Goal: Find specific page/section: Find specific page/section

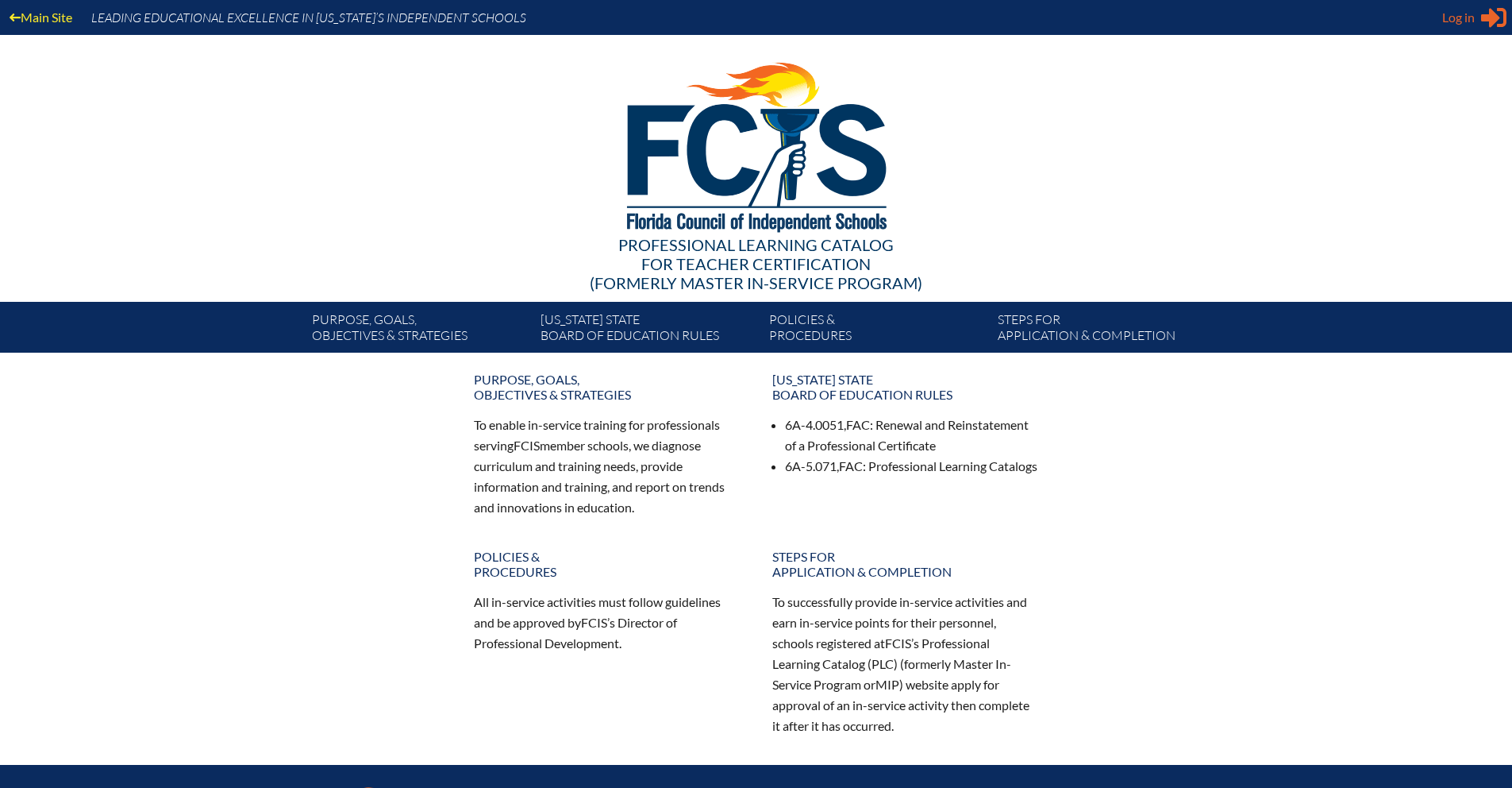
type input "[EMAIL_ADDRESS][DOMAIN_NAME]"
click at [1463, 15] on span "Log in" at bounding box center [1459, 17] width 33 height 19
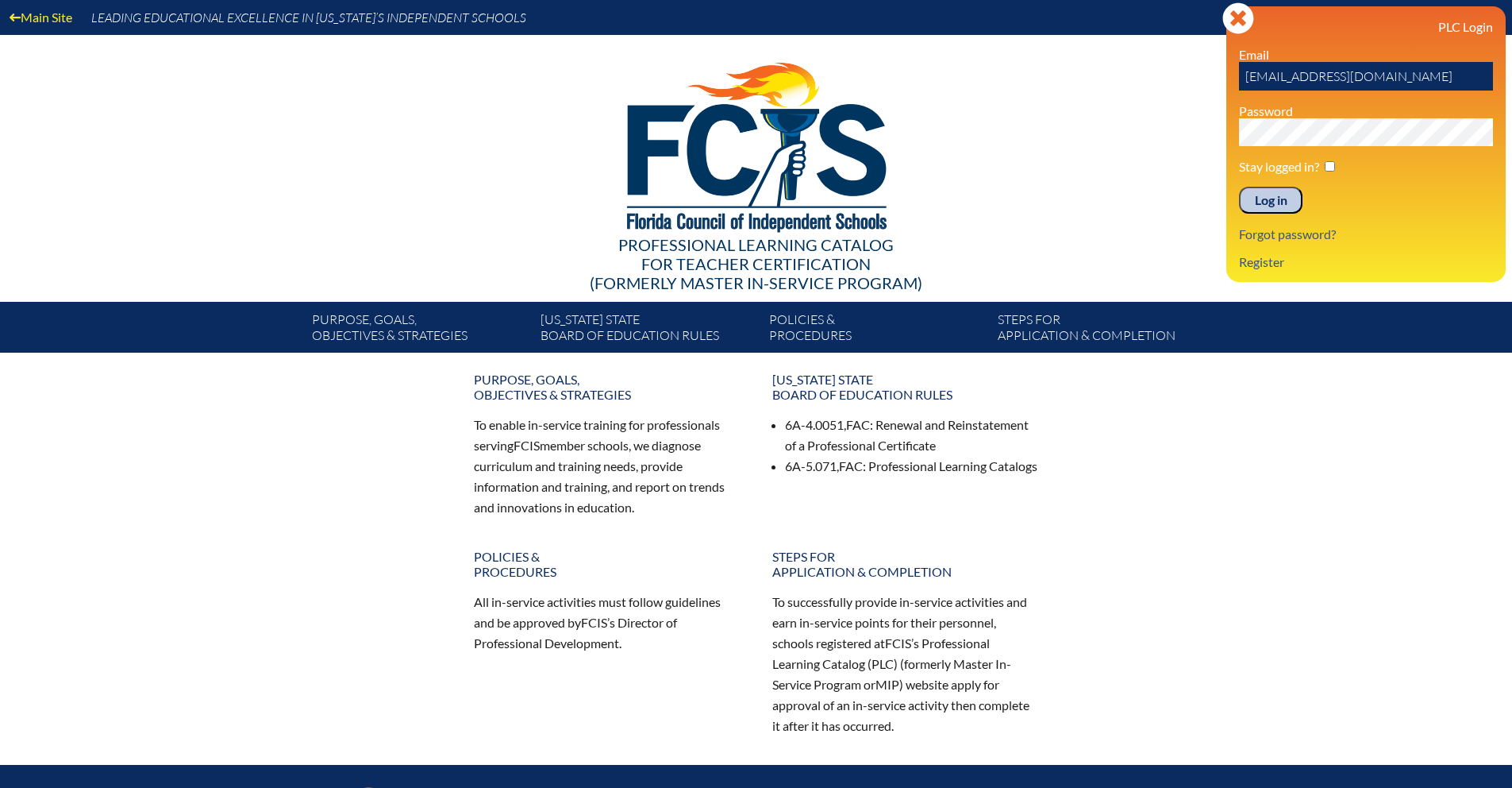
click at [1273, 201] on input "Log in" at bounding box center [1272, 200] width 64 height 27
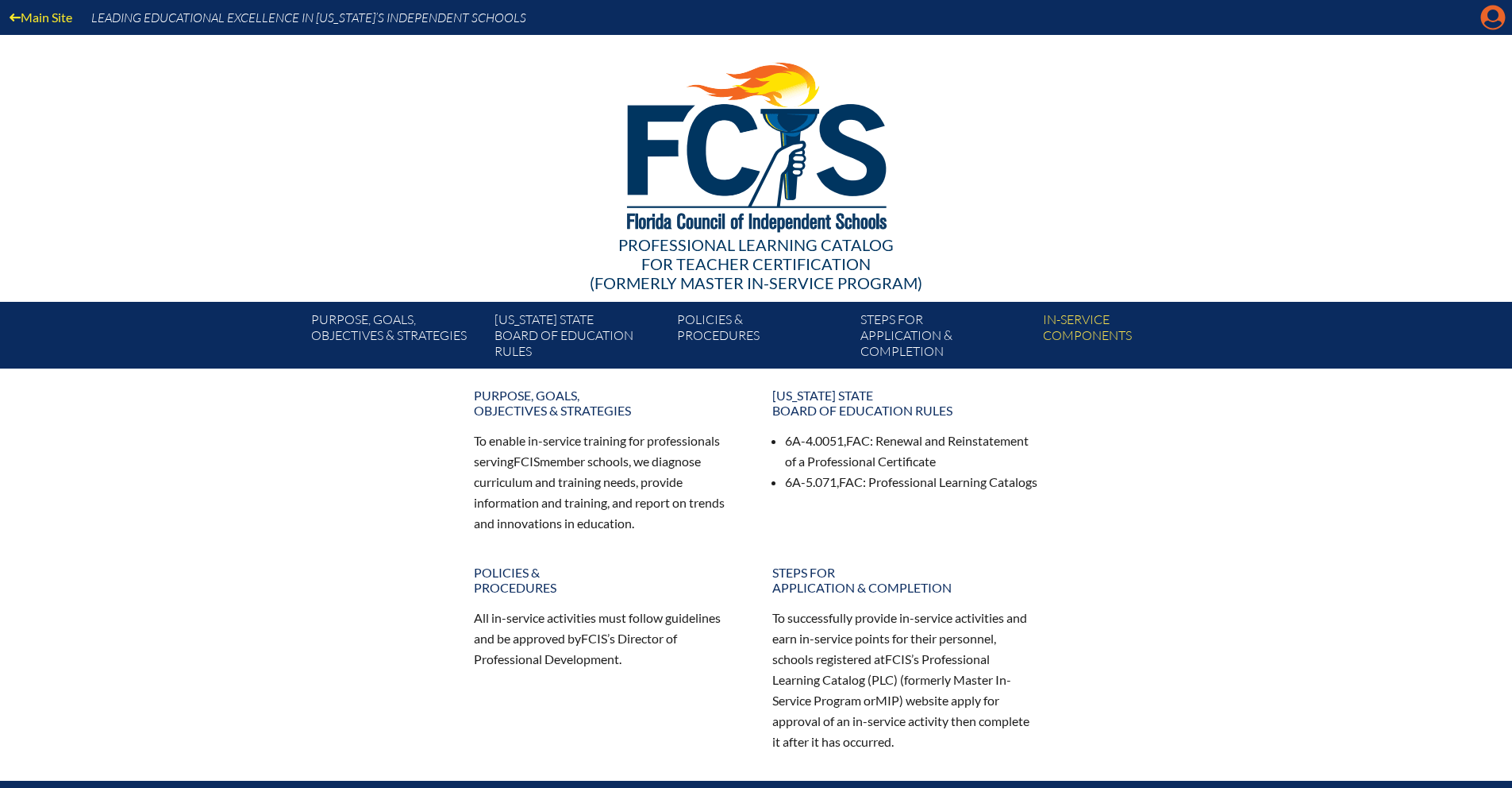
click at [1490, 17] on icon "Manage Account" at bounding box center [1493, 17] width 26 height 26
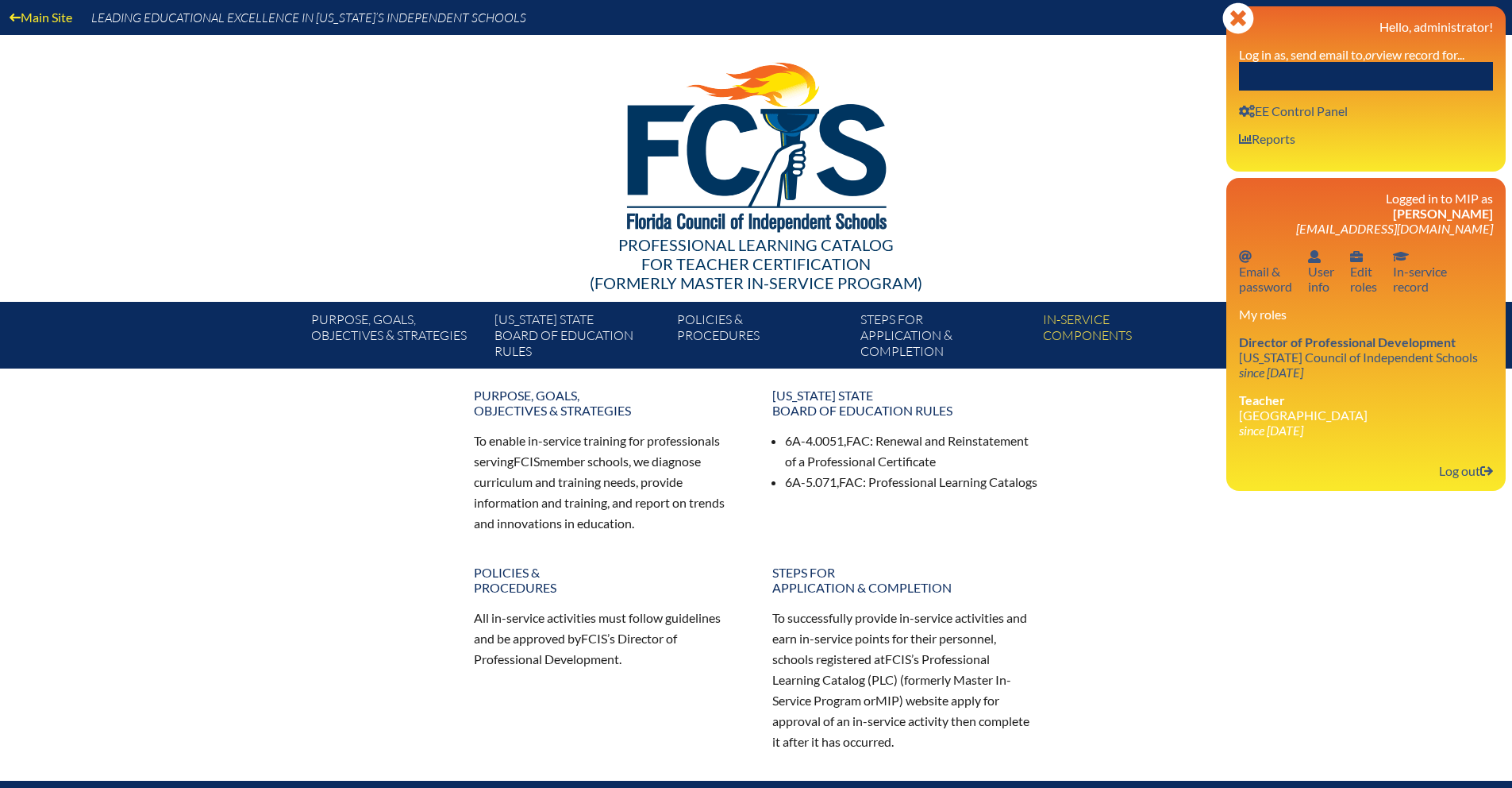
click at [1291, 84] on input "text" at bounding box center [1366, 76] width 254 height 28
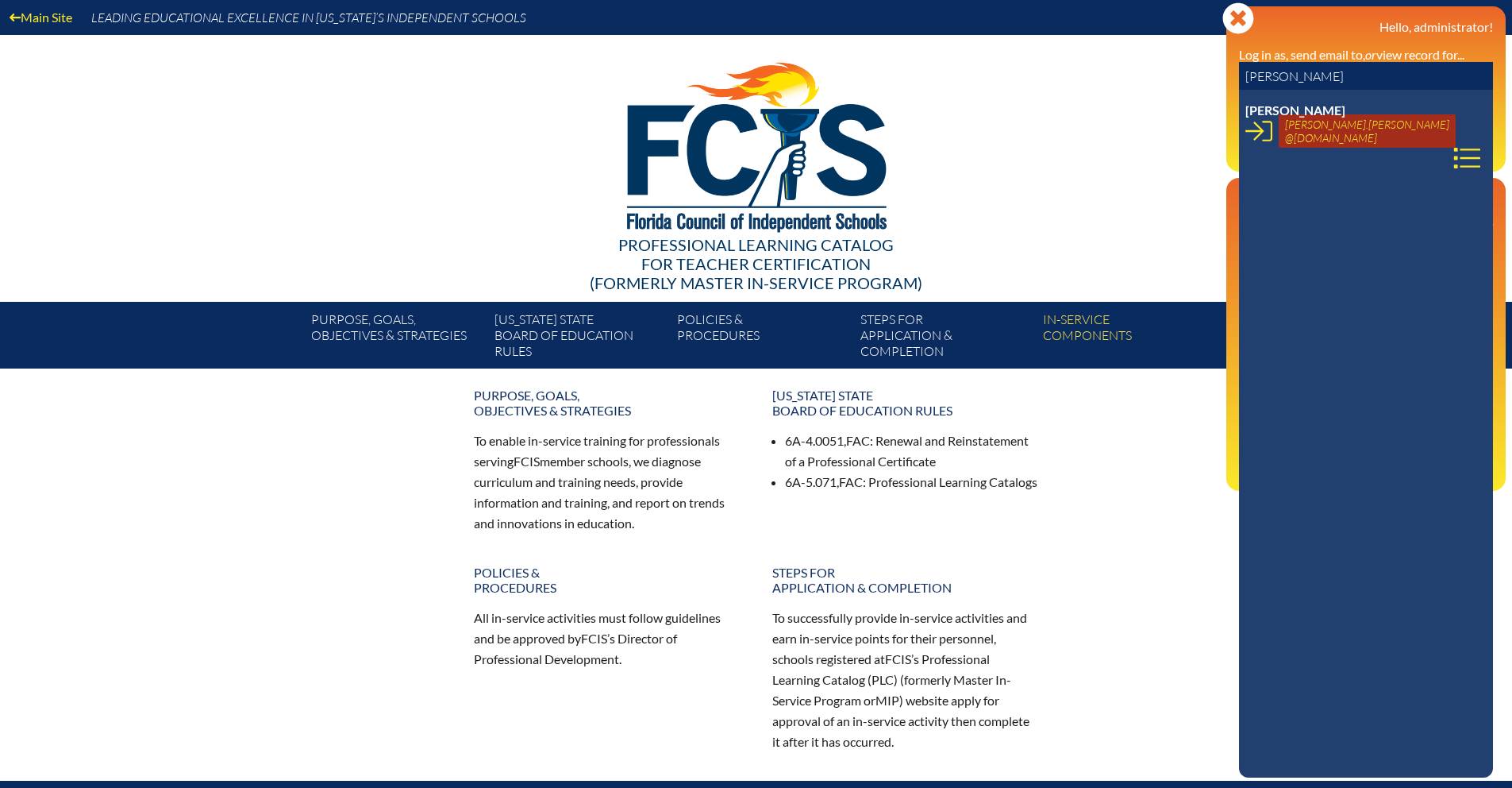
type input "Anne Browdy"
click at [1308, 127] on link "anne.browdy @montverde.org" at bounding box center [1367, 131] width 177 height 34
click at [1454, 145] on icon at bounding box center [1467, 159] width 27 height 27
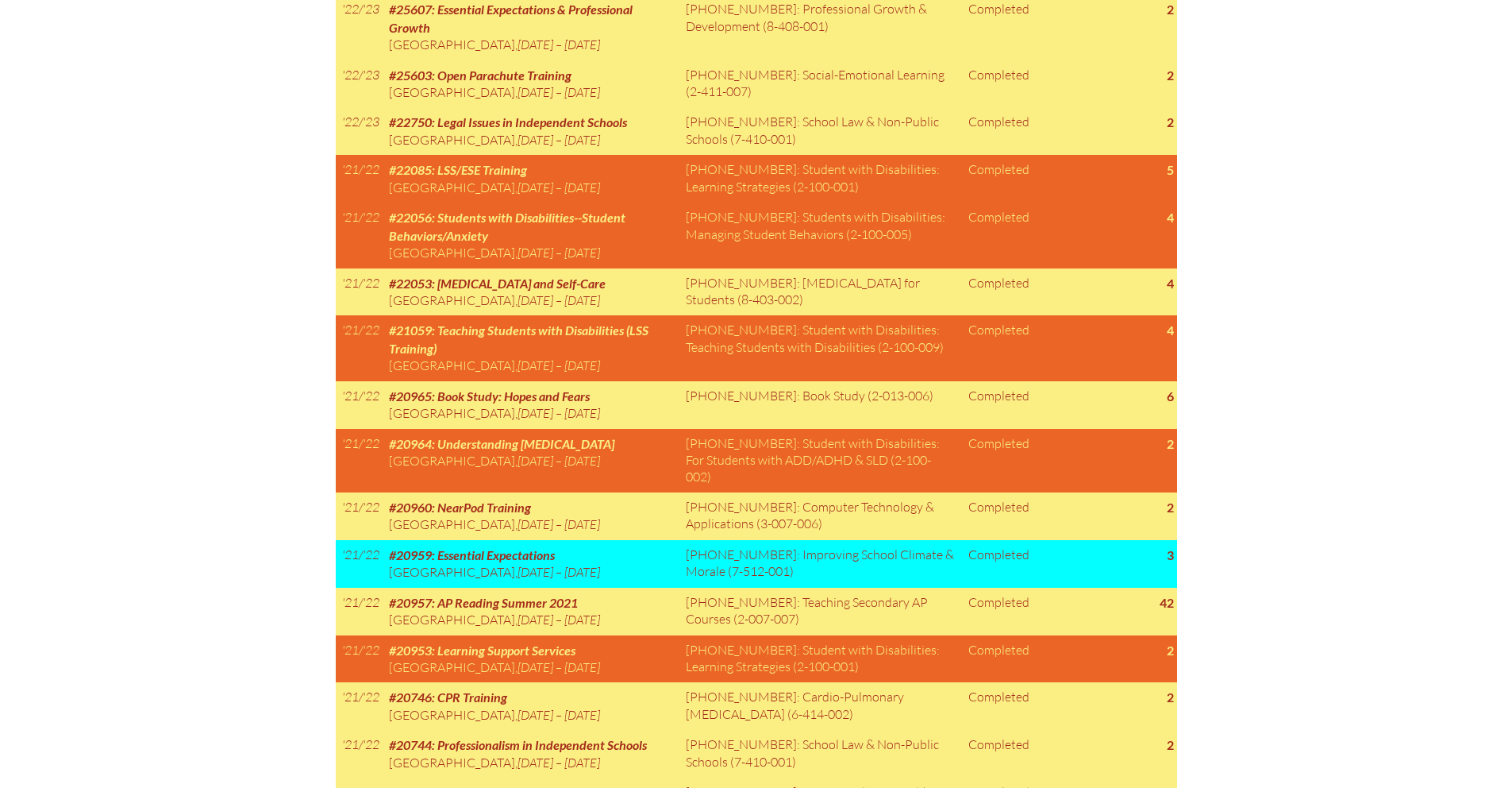
scroll to position [2849, 0]
